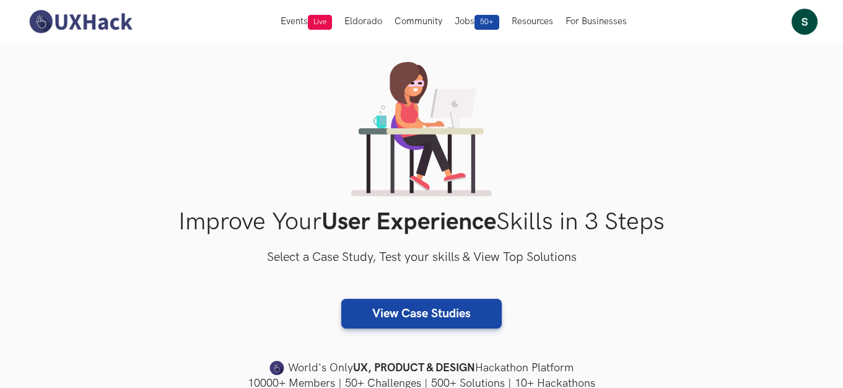
scroll to position [62, 0]
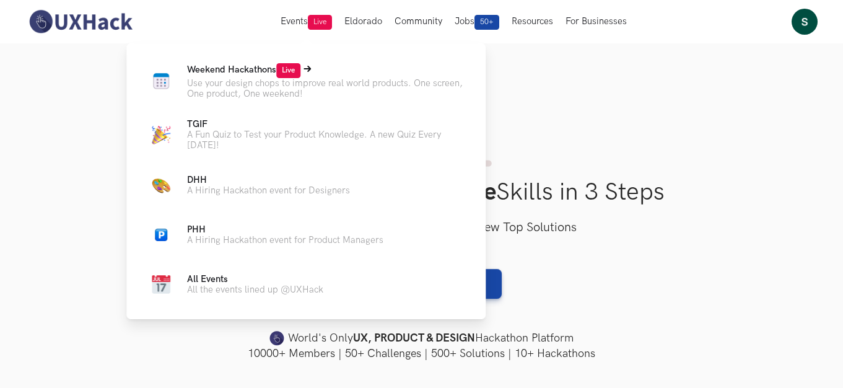
click at [288, 72] on span "Live" at bounding box center [288, 70] width 24 height 15
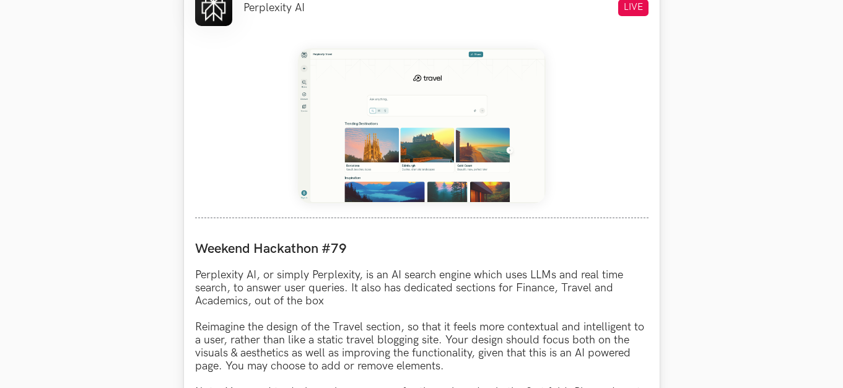
scroll to position [620, 0]
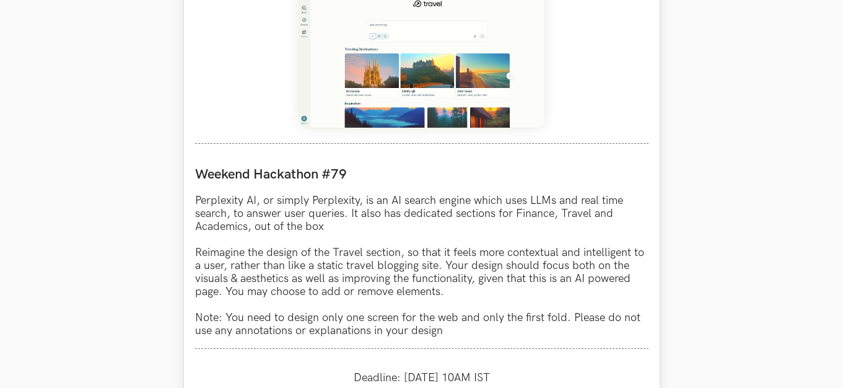
click at [204, 247] on p "Perplexity AI, or simply Perplexity, is an AI search engine which uses LLMs and…" at bounding box center [422, 265] width 454 height 143
click at [205, 247] on p "Perplexity AI, or simply Perplexity, is an AI search engine which uses LLMs and…" at bounding box center [422, 265] width 454 height 143
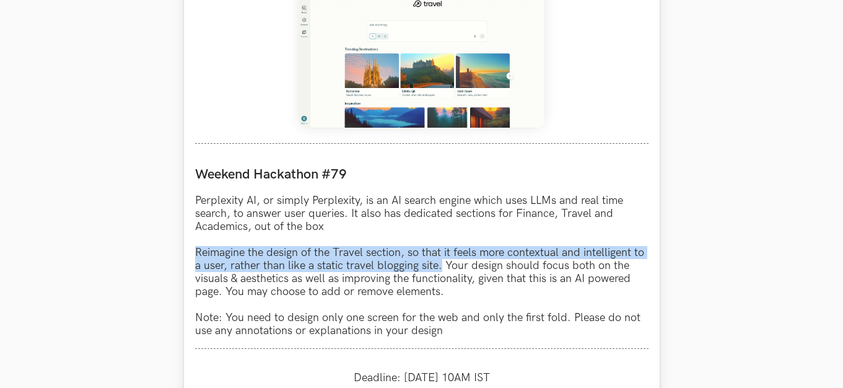
click at [440, 269] on p "Perplexity AI, or simply Perplexity, is an AI search engine which uses LLMs and…" at bounding box center [422, 265] width 454 height 143
copy p "Reimagine the design of the Travel section, so that it feels more contextual an…"
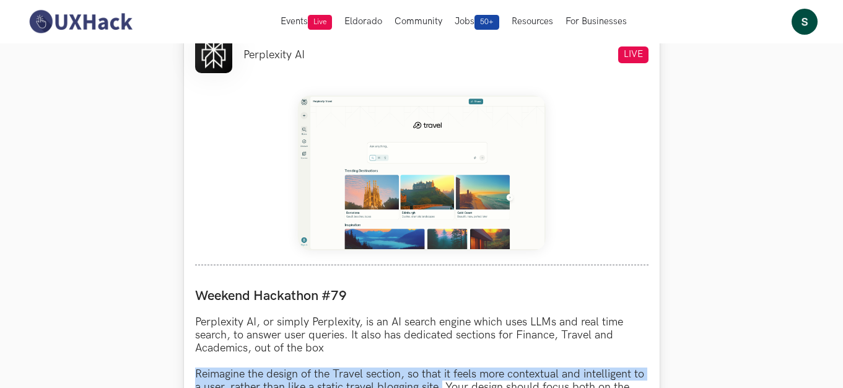
scroll to position [498, 0]
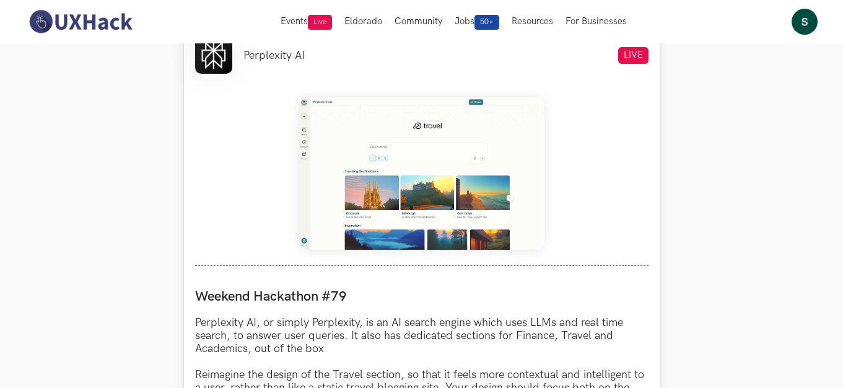
click at [268, 205] on div at bounding box center [422, 175] width 454 height 181
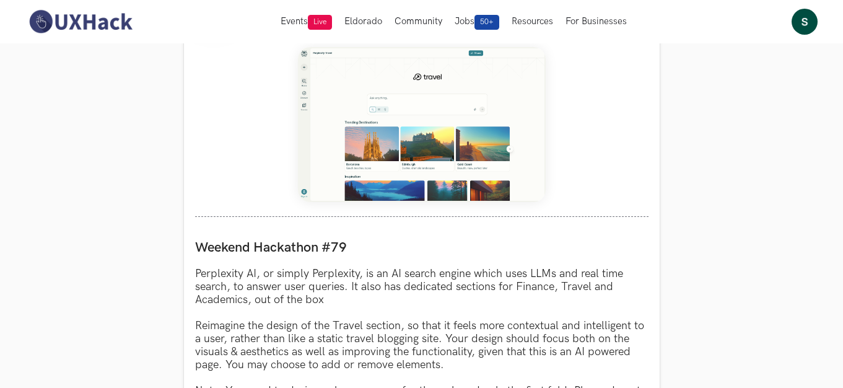
scroll to position [552, 0]
